Goal: Task Accomplishment & Management: Manage account settings

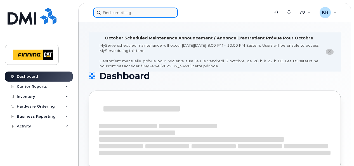
click at [116, 12] on input at bounding box center [135, 13] width 85 height 10
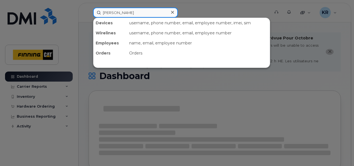
type input "candice johnston"
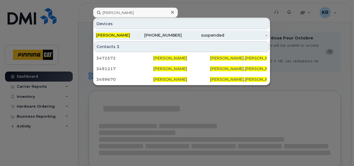
click at [174, 34] on div "306-580-4585" at bounding box center [160, 35] width 43 height 6
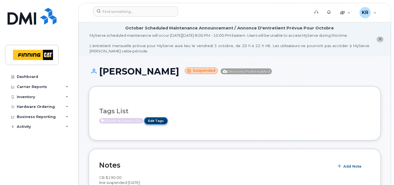
click at [160, 120] on link "Edit Tags" at bounding box center [156, 120] width 24 height 7
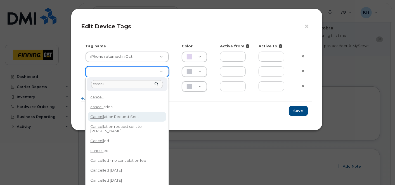
type input "cancell"
type input "Cancellation Request Sent"
type input "FDDCC5"
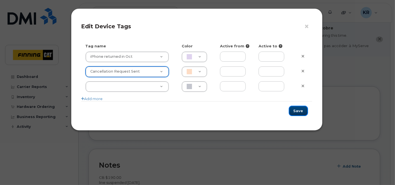
click at [297, 111] on button "Save" at bounding box center [298, 111] width 19 height 10
click at [297, 110] on div "Save" at bounding box center [196, 110] width 231 height 19
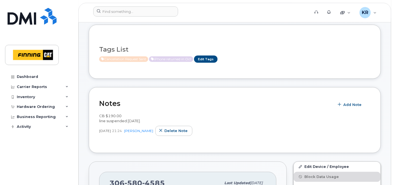
scroll to position [62, 0]
click at [98, 112] on div "Notes Add Note CB $190.00 line suspended Oct 2/25. Oct 02, 2025 21:24 Kristie R…" at bounding box center [235, 119] width 292 height 66
click at [98, 113] on div "Notes Add Note CB $190.00 line suspended Oct 2/25. Oct 02, 2025 21:24 Kristie R…" at bounding box center [235, 119] width 292 height 66
drag, startPoint x: 138, startPoint y: 120, endPoint x: 134, endPoint y: 119, distance: 4.8
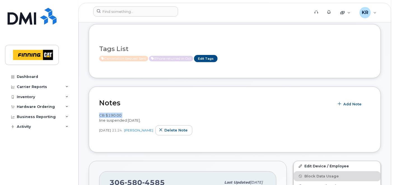
click at [134, 119] on div "CB $190.00 line suspended Oct 2/25." at bounding box center [234, 118] width 271 height 10
drag, startPoint x: 134, startPoint y: 119, endPoint x: 119, endPoint y: 118, distance: 14.7
click at [120, 118] on span "CB $190.00 line suspended Oct 2/25." at bounding box center [119, 118] width 41 height 10
drag, startPoint x: 119, startPoint y: 118, endPoint x: 114, endPoint y: 116, distance: 5.2
click at [115, 116] on span "CB $190.00 line suspended Oct 2/25." at bounding box center [119, 118] width 41 height 10
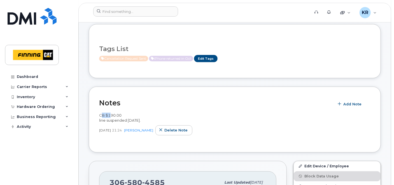
drag, startPoint x: 114, startPoint y: 116, endPoint x: 101, endPoint y: 113, distance: 13.6
click at [101, 113] on span "CB $190.00 line suspended Oct 2/25." at bounding box center [119, 118] width 41 height 10
click at [100, 115] on span "CB $190.00 line suspended Oct 2/25." at bounding box center [119, 118] width 41 height 10
click at [98, 114] on div "Notes Add Note CB $190.00 line suspended Oct 2/25. Oct 02, 2025 21:24 Kristie R…" at bounding box center [235, 119] width 292 height 66
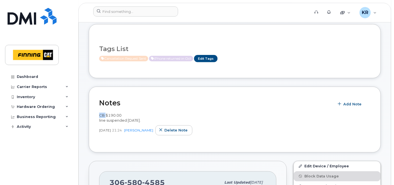
click at [99, 114] on span "CB $190.00 line suspended Oct 2/25." at bounding box center [119, 118] width 41 height 10
click at [109, 115] on span "CB $190.00 line suspended Oct 2/25." at bounding box center [119, 118] width 41 height 10
drag, startPoint x: 109, startPoint y: 115, endPoint x: 113, endPoint y: 115, distance: 4.2
click at [113, 115] on span "CB $190.00 line suspended Oct 2/25." at bounding box center [119, 118] width 41 height 10
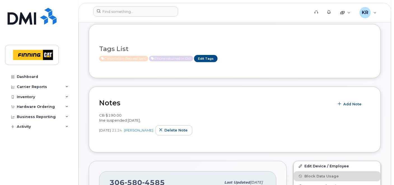
click at [98, 113] on div "Notes Add Note CB $190.00 line suspended Oct 2/25. Oct 02, 2025 21:24 Kristie R…" at bounding box center [235, 119] width 292 height 66
drag, startPoint x: 98, startPoint y: 113, endPoint x: 146, endPoint y: 121, distance: 48.2
click at [146, 121] on div "Notes Add Note CB $190.00 line suspended Oct 2/25. Oct 02, 2025 21:24 Kristie R…" at bounding box center [235, 119] width 292 height 66
copy span "CB $190.00 line suspended Oct 2/25."
click at [168, 130] on span "Delete note" at bounding box center [175, 129] width 23 height 5
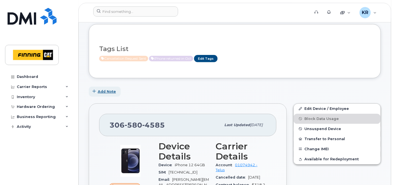
click at [106, 93] on span "Add Note" at bounding box center [107, 91] width 18 height 5
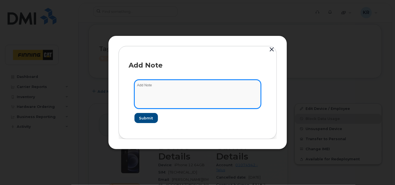
click at [153, 90] on textarea at bounding box center [198, 94] width 127 height 29
type textarea "Cancellation request sent Oct 5/5 with ask to pay out CB $194"
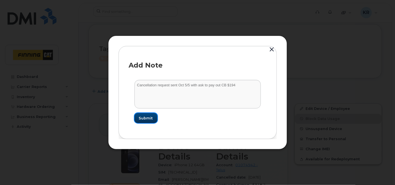
click at [147, 115] on button "Submit" at bounding box center [146, 118] width 23 height 10
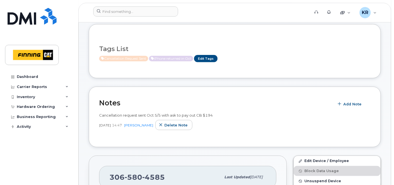
scroll to position [0, 0]
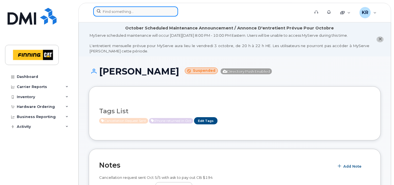
click at [122, 9] on input at bounding box center [135, 11] width 85 height 10
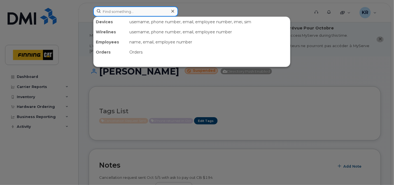
paste input "CB $190.00 line suspended Oct 2/25."
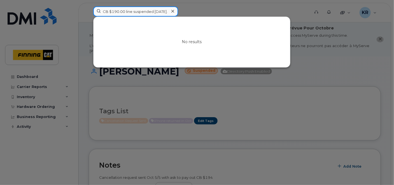
type input "CB $190.00 line suspended Oct 2/25."
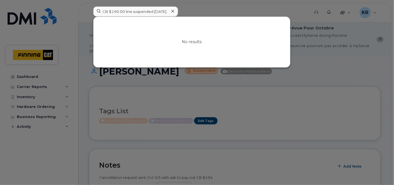
click at [172, 10] on icon at bounding box center [172, 11] width 3 height 3
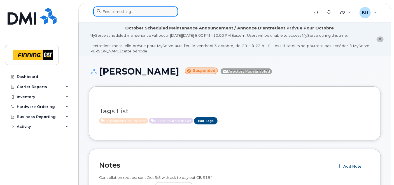
click at [137, 9] on input at bounding box center [135, 11] width 85 height 10
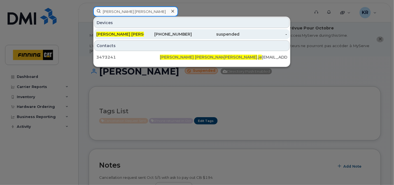
type input "jamie je"
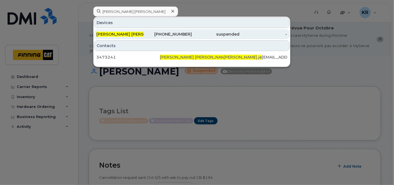
click at [176, 34] on div "778-879-2086" at bounding box center [168, 34] width 48 height 6
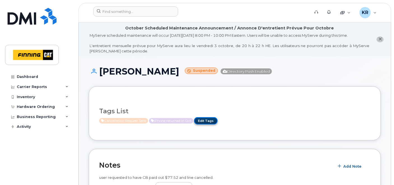
click at [213, 120] on link "Edit Tags" at bounding box center [206, 120] width 24 height 7
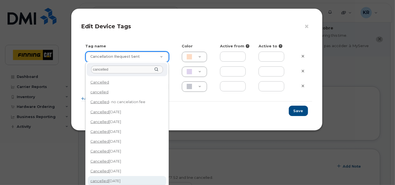
type input "cancelled"
type input "cancelled [DATE]"
type input "F8C6C8"
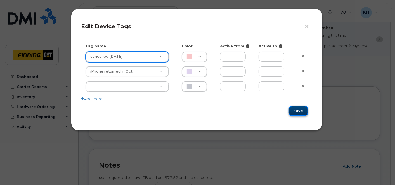
click at [301, 109] on button "Save" at bounding box center [298, 111] width 19 height 10
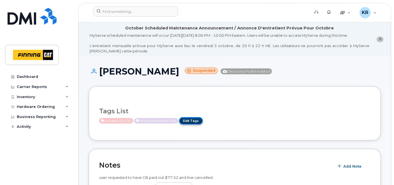
click at [203, 121] on link "Edit Tags" at bounding box center [191, 120] width 24 height 7
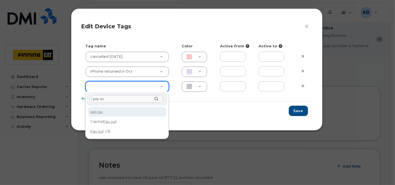
type input "pay out"
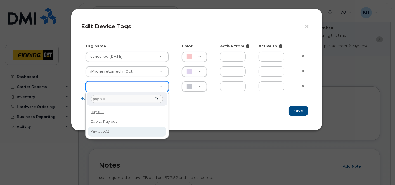
type input "Pay out CB"
type input "BCE3D8"
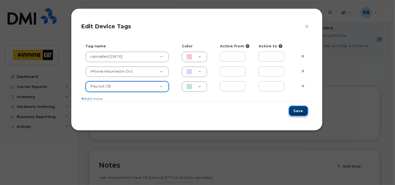
click at [300, 110] on button "Save" at bounding box center [298, 111] width 19 height 10
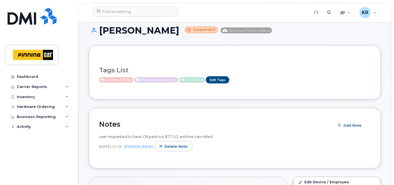
scroll to position [62, 0]
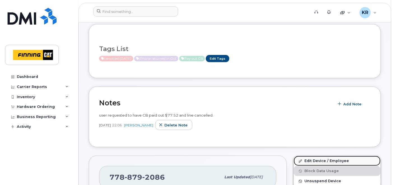
click at [316, 161] on link "Edit Device / Employee" at bounding box center [337, 161] width 87 height 10
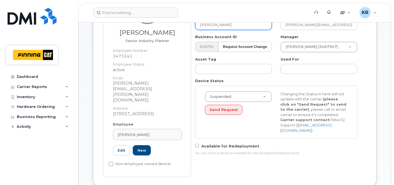
scroll to position [124, 0]
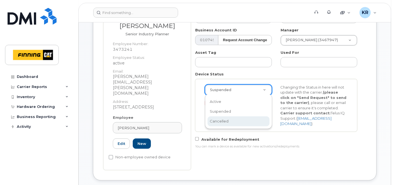
select select "cancelled"
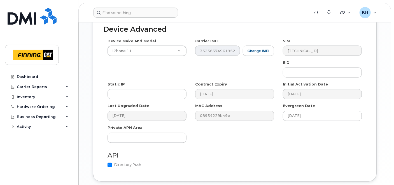
scroll to position [419, 0]
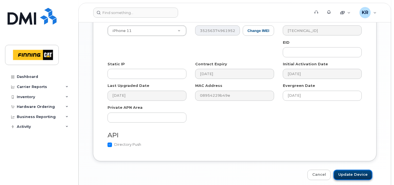
click at [348, 170] on input "Update Device" at bounding box center [352, 175] width 39 height 10
type input "Saving..."
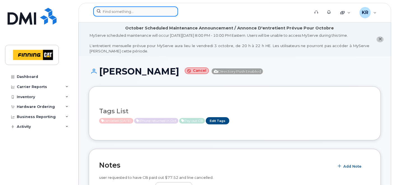
click at [124, 10] on input at bounding box center [135, 11] width 85 height 10
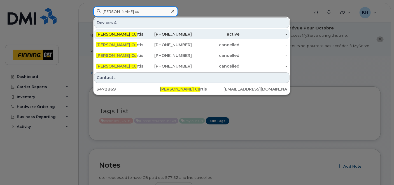
type input "[PERSON_NAME] cu"
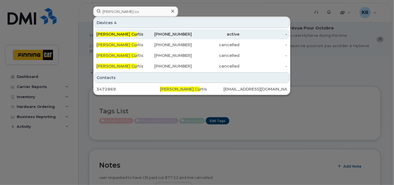
click at [187, 32] on div "[PHONE_NUMBER]" at bounding box center [168, 34] width 48 height 6
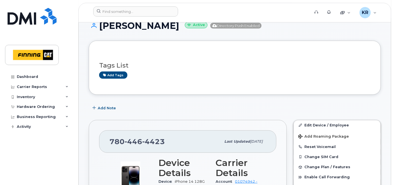
scroll to position [124, 0]
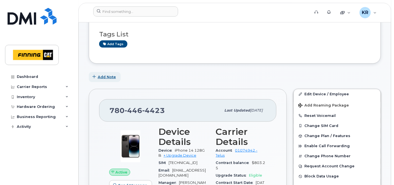
click at [108, 77] on span "Add Note" at bounding box center [107, 76] width 18 height 5
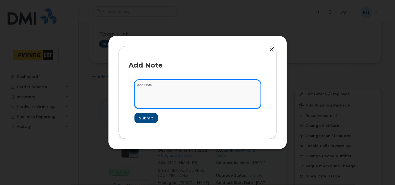
click at [158, 85] on textarea at bounding box center [198, 94] width 127 height 29
type textarea "T - [DATE]"
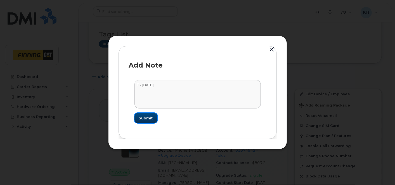
click at [148, 118] on span "Submit" at bounding box center [146, 117] width 14 height 5
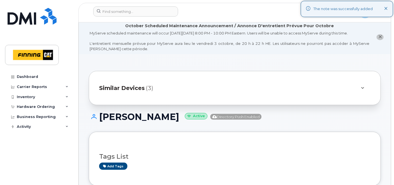
scroll to position [0, 0]
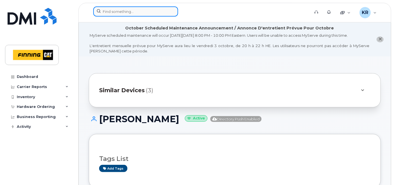
click at [128, 12] on input at bounding box center [135, 11] width 85 height 10
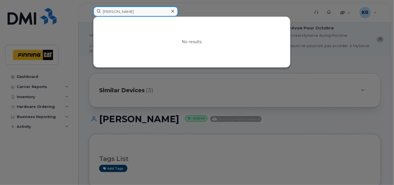
click at [128, 10] on input "craig randall" at bounding box center [135, 11] width 85 height 10
type input "c"
type input "craig r"
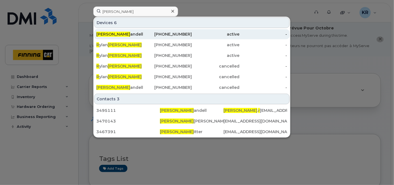
click at [180, 34] on div "867-686-1134" at bounding box center [168, 34] width 48 height 6
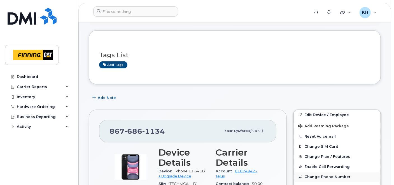
scroll to position [155, 0]
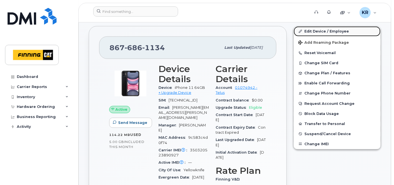
click at [322, 29] on link "Edit Device / Employee" at bounding box center [337, 31] width 87 height 10
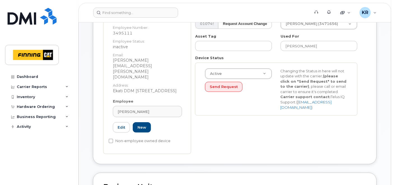
scroll to position [155, 0]
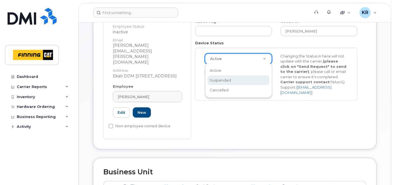
select select "suspended"
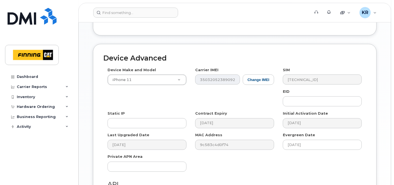
scroll to position [425, 0]
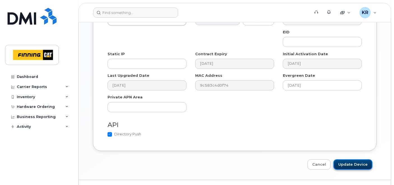
click at [353, 159] on input "Update Device" at bounding box center [352, 164] width 39 height 10
type input "Saving..."
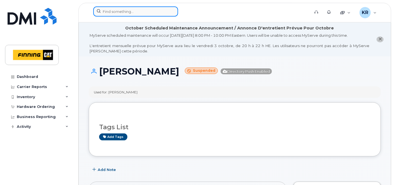
click at [124, 13] on input at bounding box center [135, 11] width 85 height 10
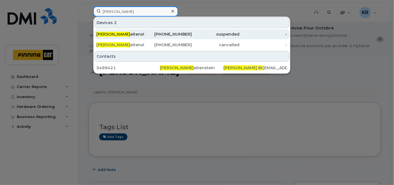
type input "jonathan br"
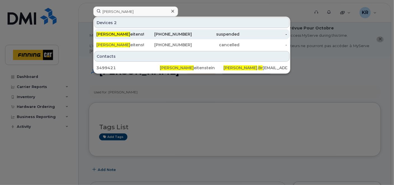
click at [137, 33] on div "Jonathan Br eitenstein" at bounding box center [120, 34] width 48 height 6
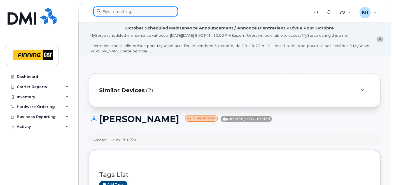
click at [146, 10] on input at bounding box center [135, 11] width 85 height 10
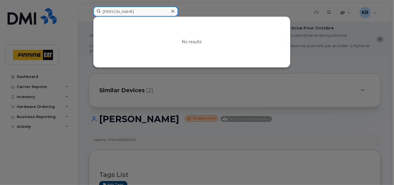
click at [116, 10] on input "[PERSON_NAME]" at bounding box center [135, 11] width 85 height 10
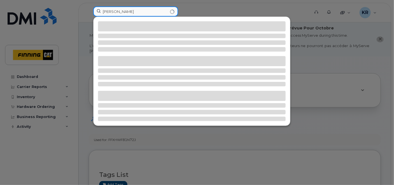
type input "[PERSON_NAME]"
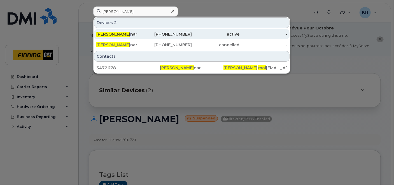
click at [196, 34] on div "active" at bounding box center [216, 34] width 48 height 6
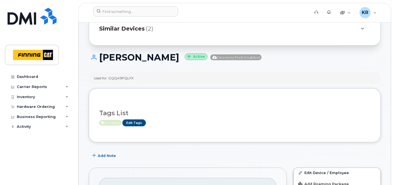
scroll to position [62, 0]
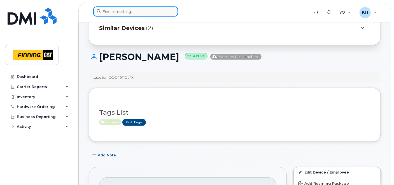
click at [123, 11] on input at bounding box center [135, 11] width 85 height 10
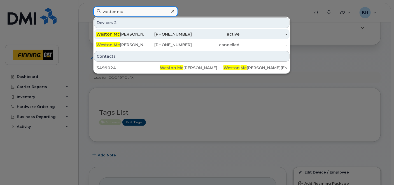
type input "weston mc"
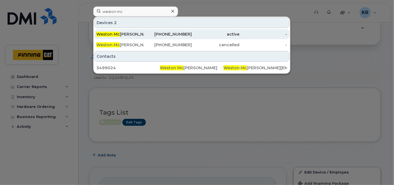
click at [167, 32] on div "604-202-1874" at bounding box center [168, 34] width 48 height 6
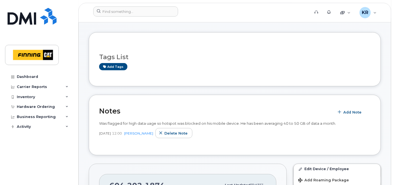
scroll to position [93, 0]
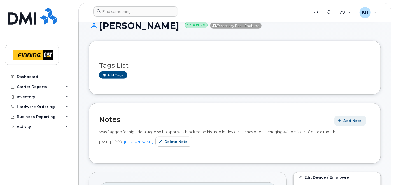
click at [350, 119] on span "Add Note" at bounding box center [352, 120] width 18 height 5
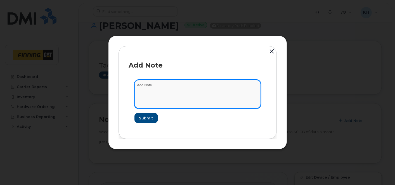
click at [153, 86] on textarea at bounding box center [198, 94] width 127 height 29
type textarea "KEEP ON HOLD FOR HIRE REPLACEMENT. DO NOT REDEPLOY"
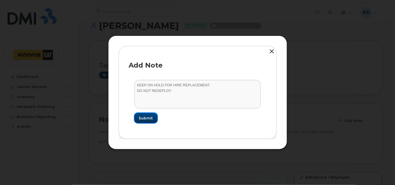
click at [146, 116] on span "Submit" at bounding box center [146, 117] width 14 height 5
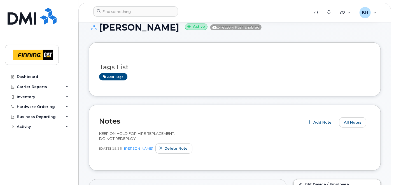
scroll to position [124, 0]
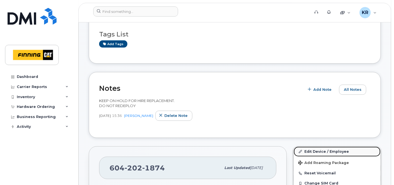
click at [337, 151] on link "Edit Device / Employee" at bounding box center [337, 151] width 87 height 10
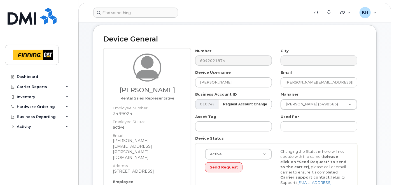
scroll to position [62, 0]
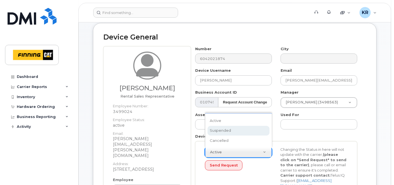
select select "suspended"
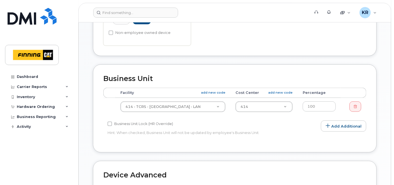
scroll to position [425, 0]
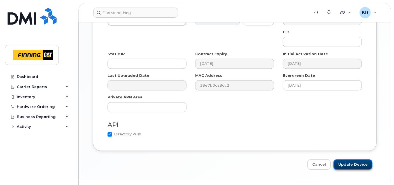
click at [348, 159] on input "Update Device" at bounding box center [352, 164] width 39 height 10
type input "Saving..."
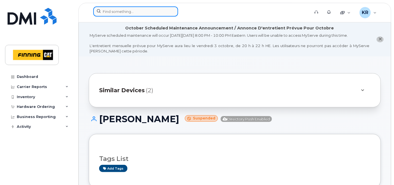
click at [139, 10] on input at bounding box center [135, 11] width 85 height 10
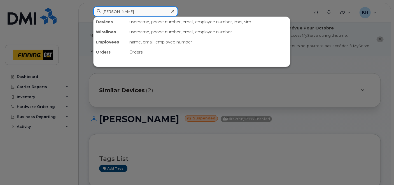
type input "[PERSON_NAME]"
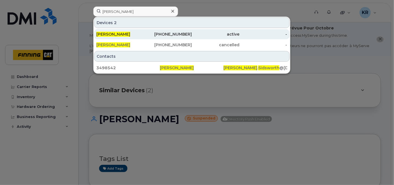
click at [190, 36] on div "825-582-2540" at bounding box center [168, 34] width 48 height 6
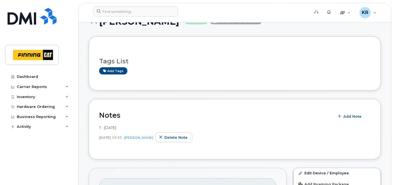
scroll to position [124, 0]
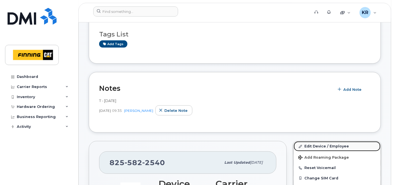
click at [321, 145] on link "Edit Device / Employee" at bounding box center [337, 146] width 87 height 10
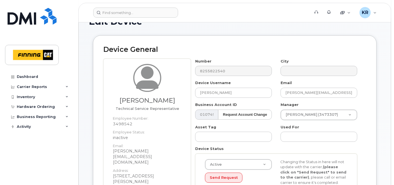
scroll to position [93, 0]
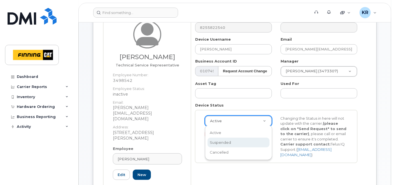
select select "suspended"
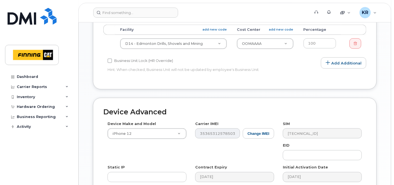
scroll to position [425, 0]
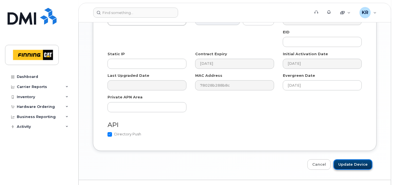
click at [352, 159] on input "Update Device" at bounding box center [352, 164] width 39 height 10
type input "Saving..."
